Goal: Transaction & Acquisition: Purchase product/service

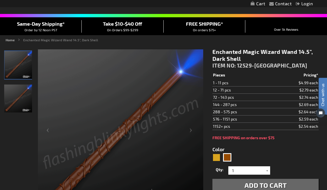
scroll to position [56, 0]
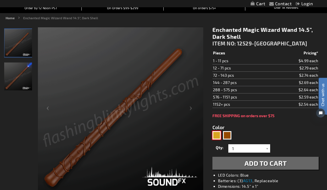
click at [215, 137] on div "Gold" at bounding box center [216, 135] width 8 height 8
type input "5633"
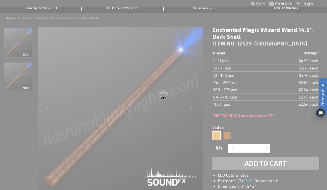
type input "12529-LT"
type input "Customize - Enchanted Wizard Magic Wand for Kids 14.5&quot;, Light Shell - ITEM…"
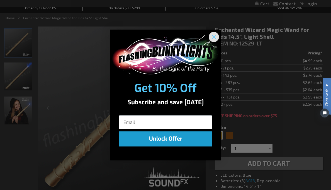
click at [214, 38] on circle "Close dialog" at bounding box center [213, 36] width 9 height 9
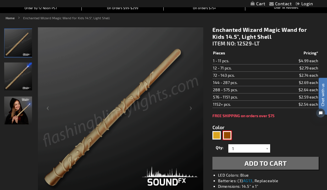
click at [228, 136] on div "Brown" at bounding box center [227, 135] width 8 height 8
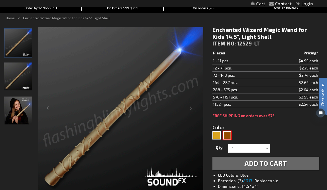
type input "5696"
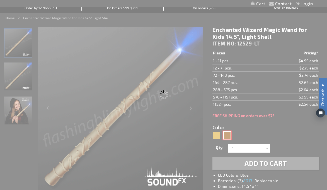
type input "12529-[GEOGRAPHIC_DATA]"
type input "Customize - Enchanted Magic Wizard Wand 14.5&quot;, Dark Shell - ITEM NO: 12529…"
